Goal: Task Accomplishment & Management: Manage account settings

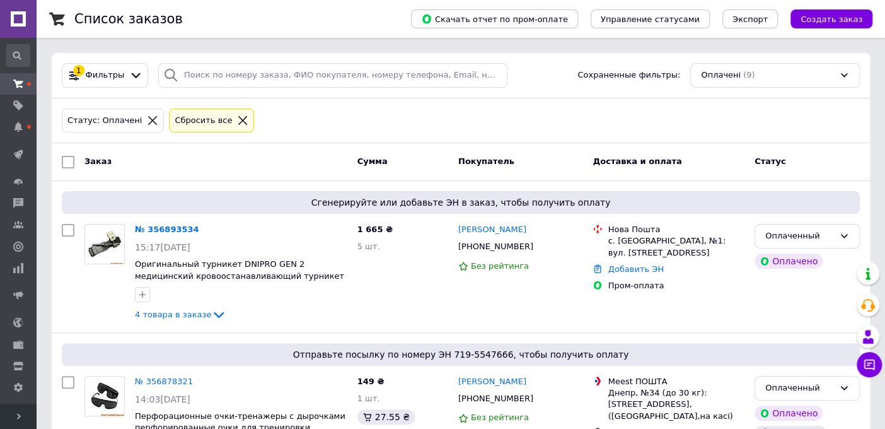
click at [210, 125] on div "Сбросить все" at bounding box center [203, 120] width 62 height 13
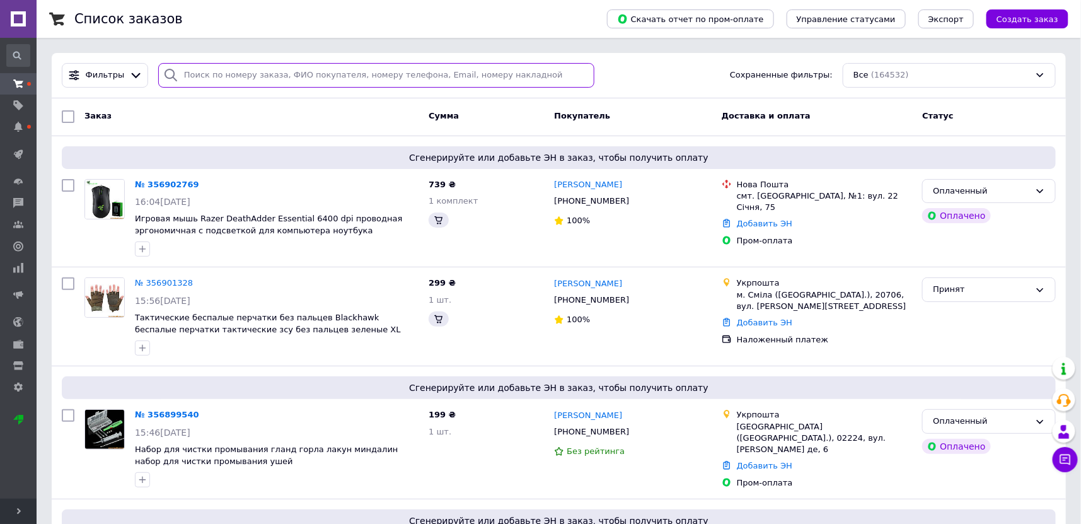
click at [287, 77] on input "search" at bounding box center [376, 75] width 436 height 25
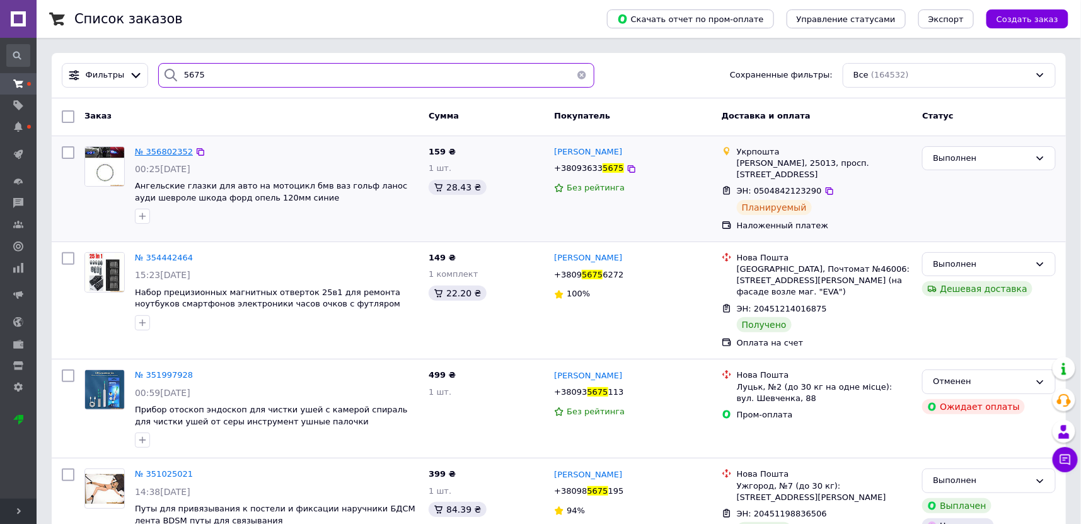
type input "5675"
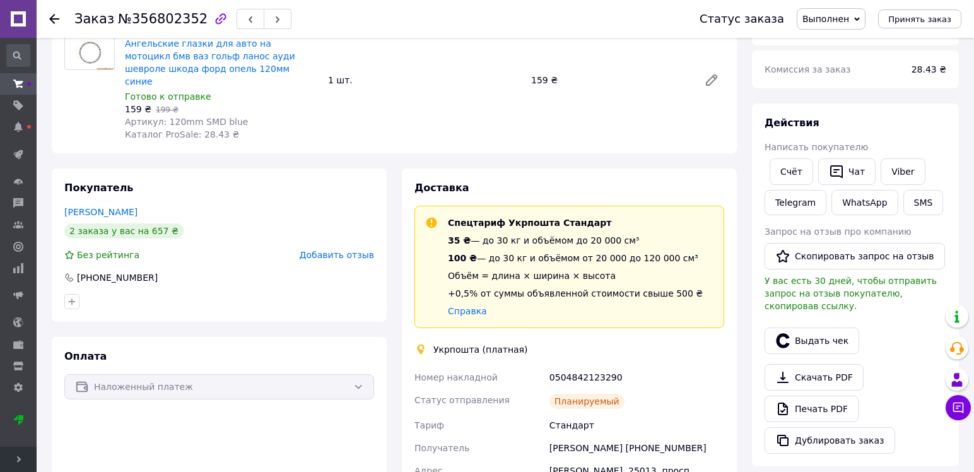
scroll to position [63, 0]
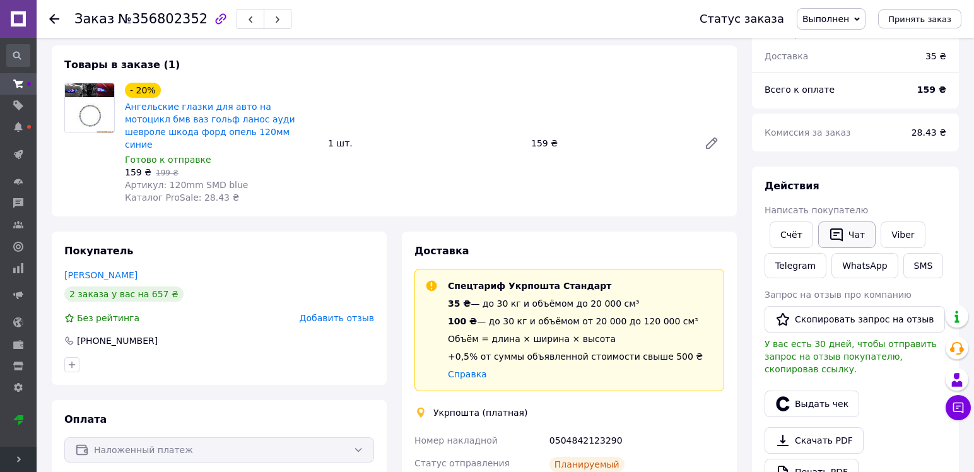
click at [846, 224] on button "Чат" at bounding box center [846, 234] width 57 height 26
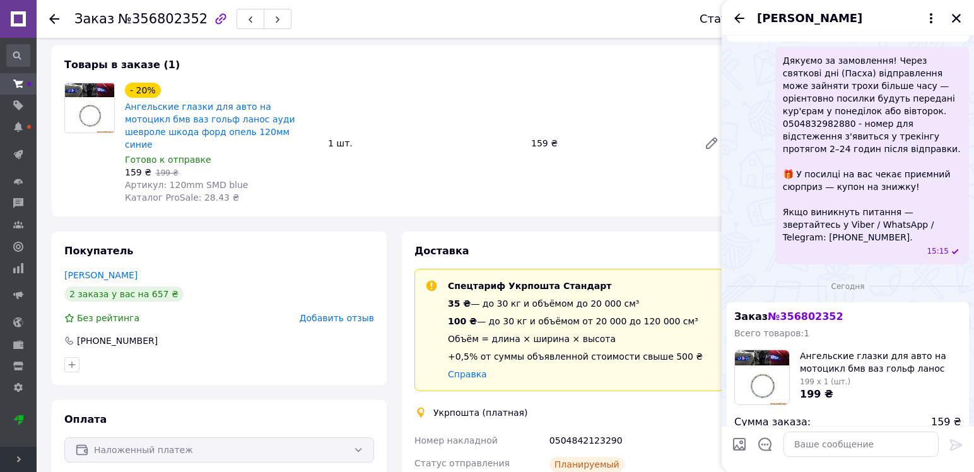
scroll to position [465, 0]
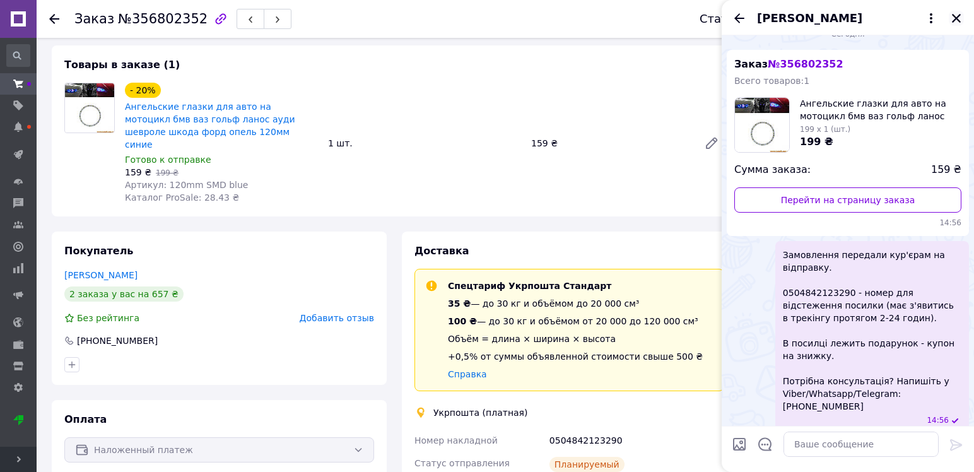
click at [955, 19] on icon "Закрыть" at bounding box center [956, 18] width 9 height 9
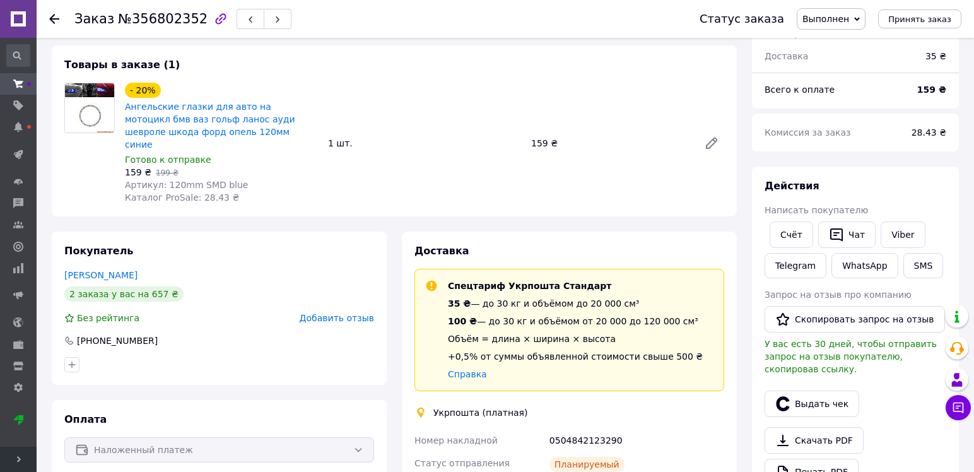
scroll to position [189, 0]
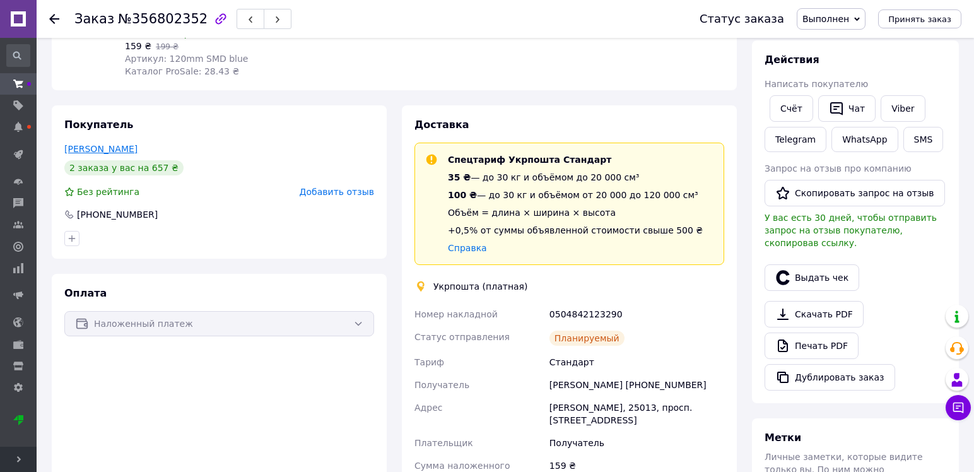
click at [113, 144] on link "Буян Дмитрий" at bounding box center [100, 149] width 73 height 10
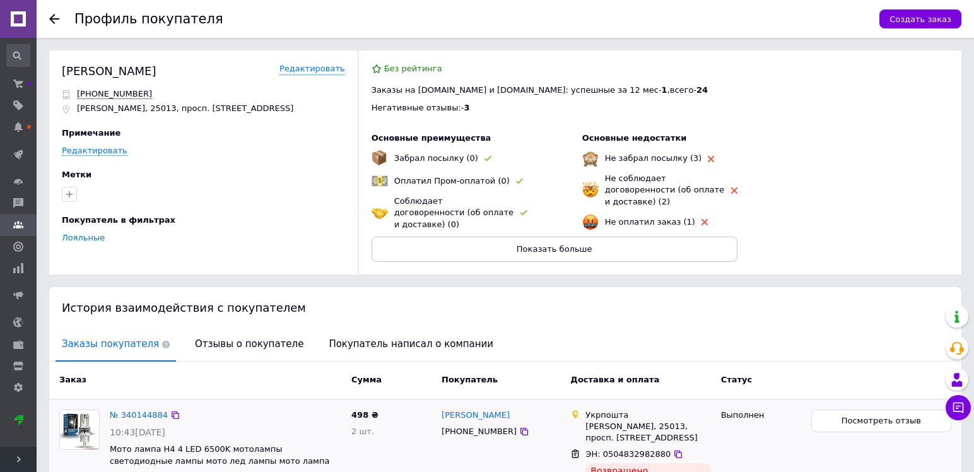
scroll to position [178, 0]
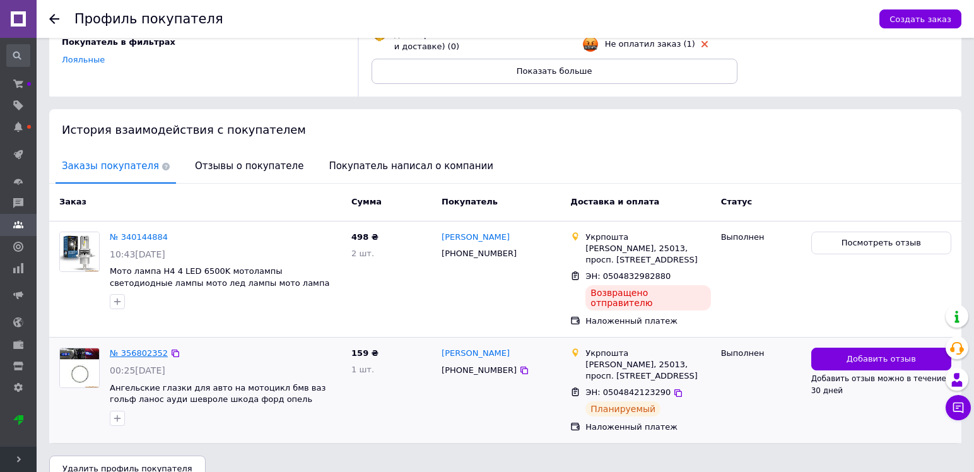
click at [139, 348] on link "№ 356802352" at bounding box center [139, 352] width 58 height 9
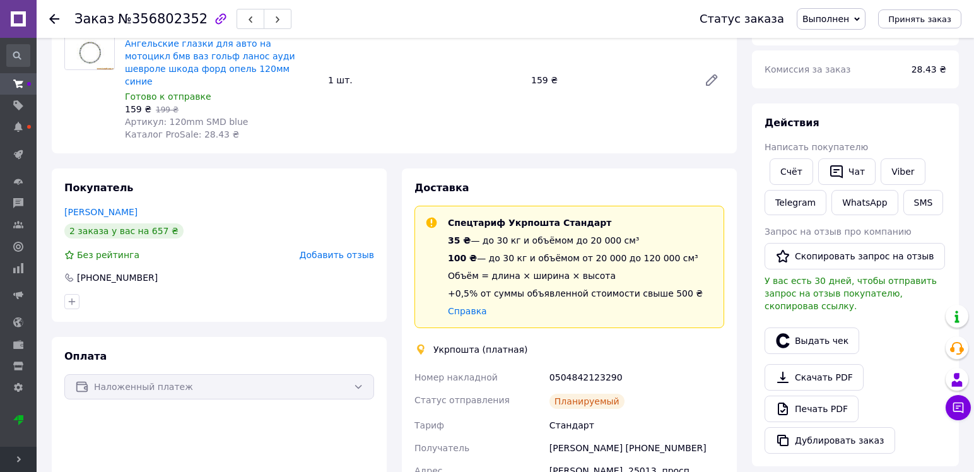
scroll to position [252, 0]
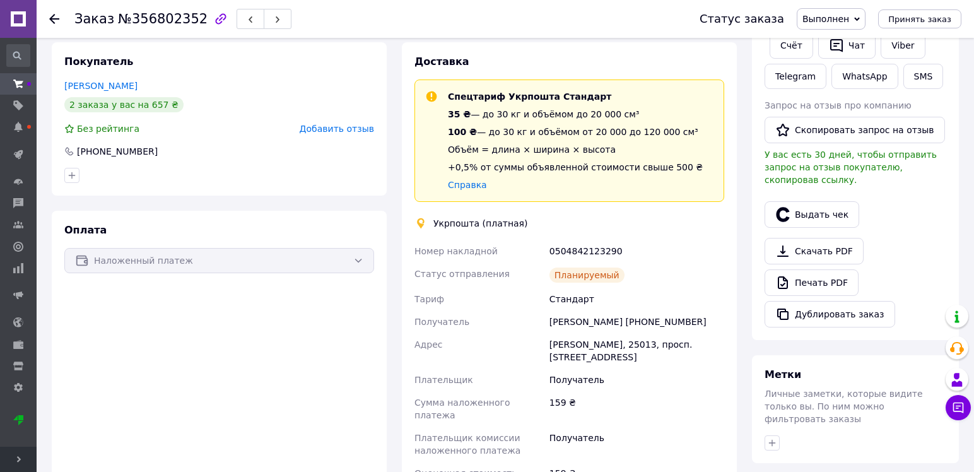
click at [848, 10] on span "Выполнен" at bounding box center [830, 18] width 69 height 21
click at [829, 41] on li "Принят" at bounding box center [830, 44] width 67 height 19
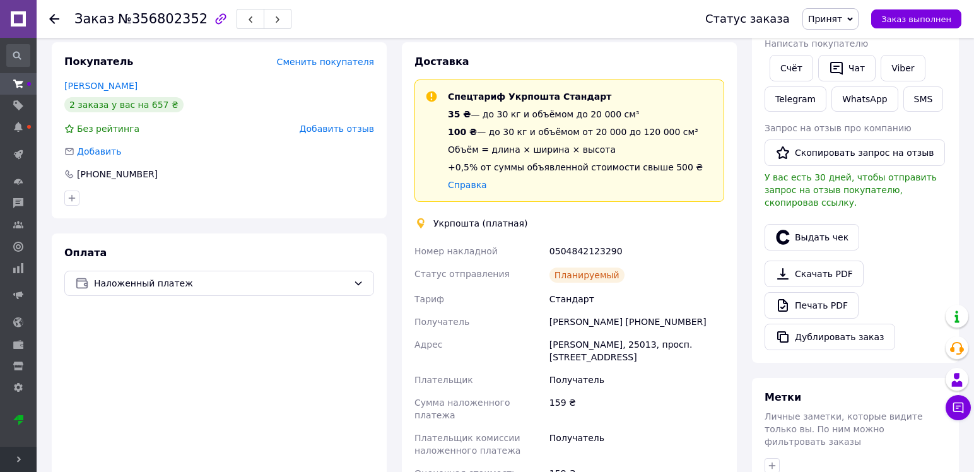
click at [608, 310] on div "Дмитрий Буян +380936335675" at bounding box center [637, 321] width 180 height 23
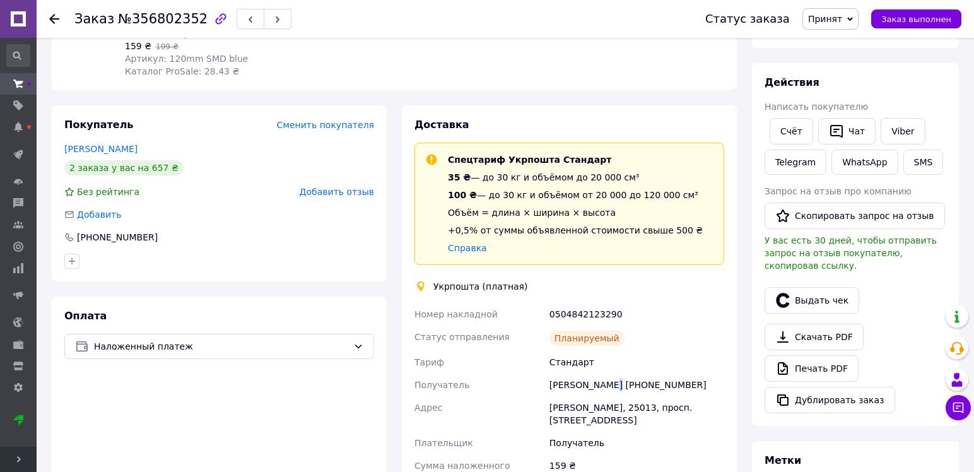
scroll to position [315, 0]
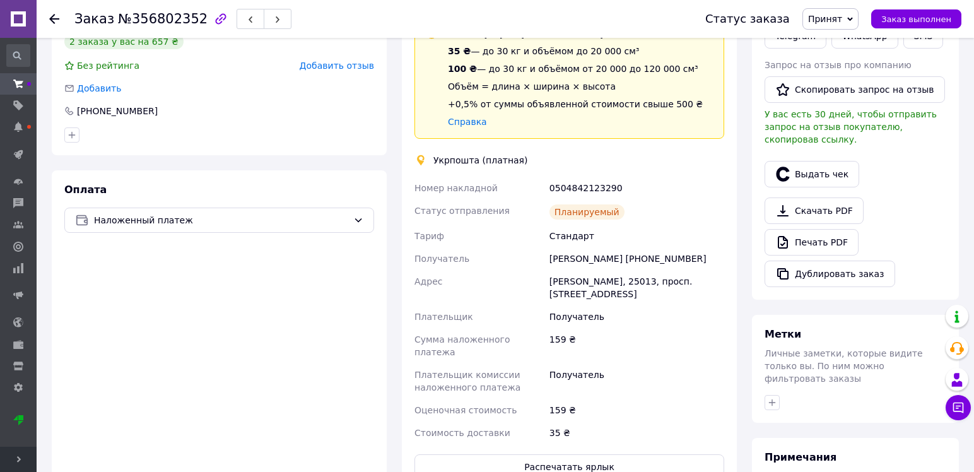
click at [624, 253] on div "Дмитрий Буян +380936335675" at bounding box center [637, 258] width 180 height 23
drag, startPoint x: 611, startPoint y: 245, endPoint x: 696, endPoint y: 236, distance: 85.0
click at [696, 247] on div "Дмитрий Буян +380936335675" at bounding box center [637, 258] width 180 height 23
copy div "[PHONE_NUMBER]"
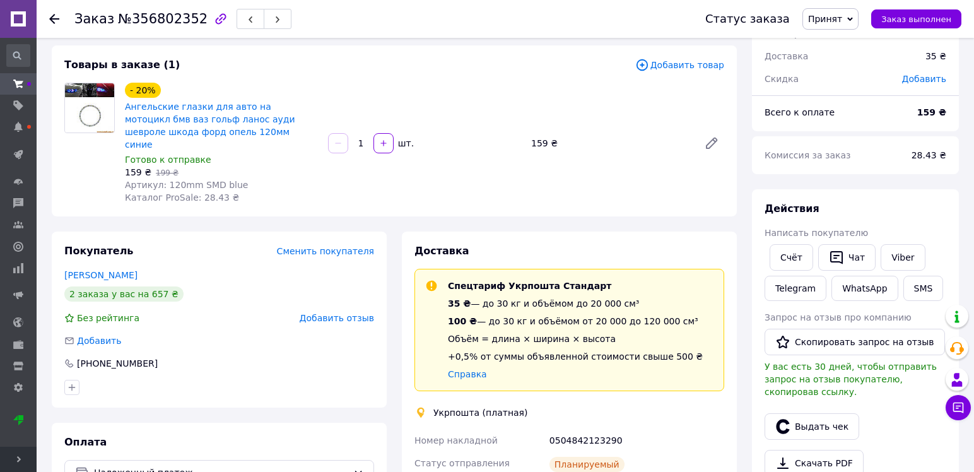
scroll to position [0, 0]
